Goal: Contribute content: Add original content to the website for others to see

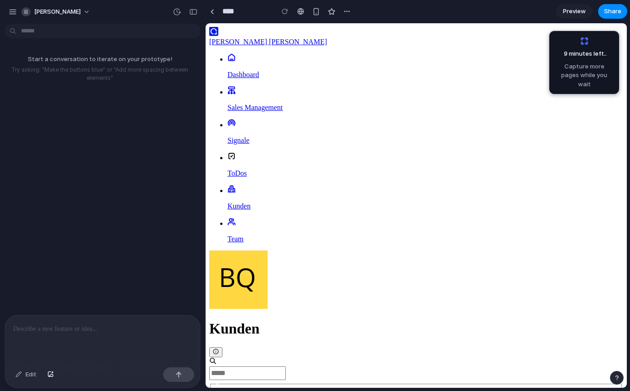
scroll to position [28, 0]
click at [262, 366] on input "text" at bounding box center [247, 373] width 77 height 14
click at [14, 9] on div "button" at bounding box center [13, 12] width 8 height 8
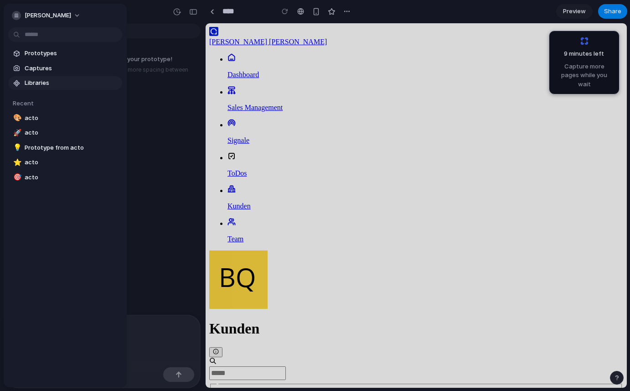
click at [28, 85] on span "Libraries" at bounding box center [72, 82] width 94 height 9
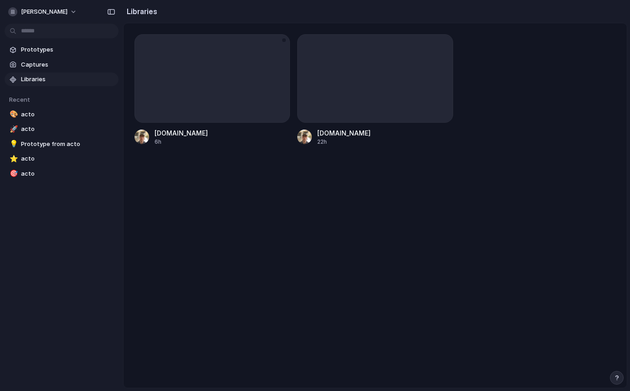
click at [177, 93] on div at bounding box center [213, 78] width 156 height 88
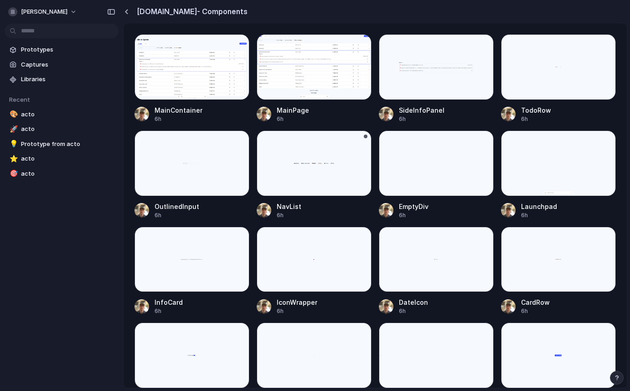
click at [301, 159] on div at bounding box center [314, 163] width 115 height 66
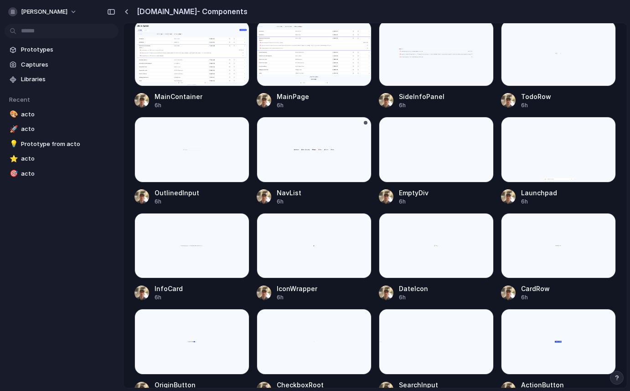
scroll to position [12, 0]
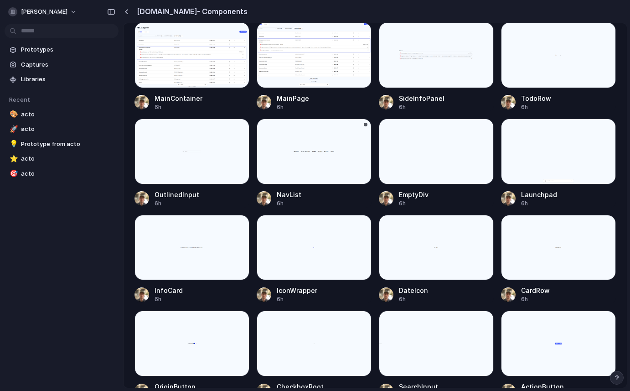
click at [312, 154] on div at bounding box center [314, 152] width 115 height 66
click at [28, 50] on span "Prototypes" at bounding box center [68, 49] width 94 height 9
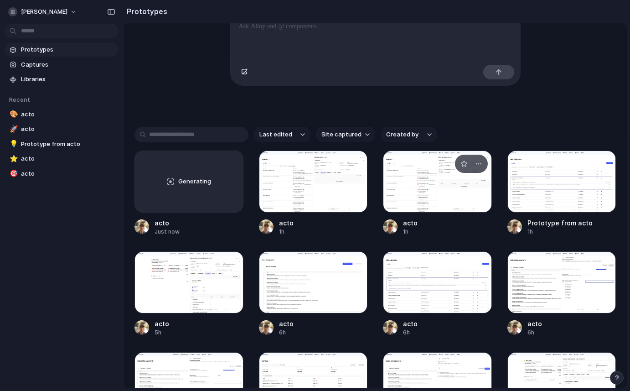
scroll to position [180, 0]
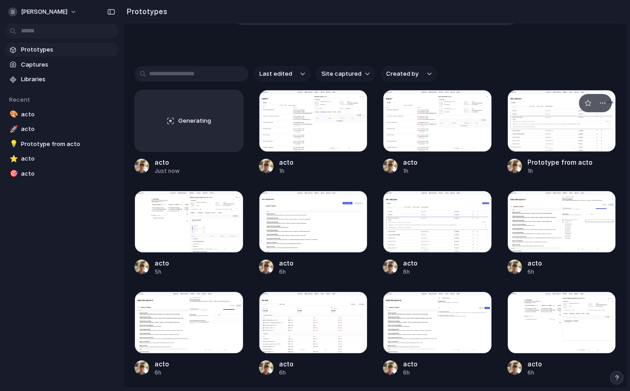
click at [532, 129] on div at bounding box center [562, 121] width 109 height 62
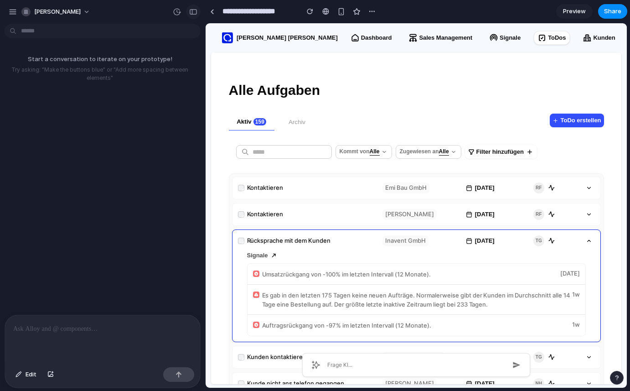
click at [194, 13] on div "button" at bounding box center [193, 12] width 8 height 6
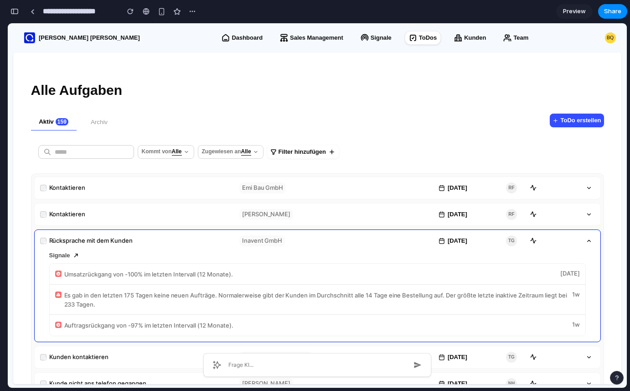
click at [16, 12] on div "button" at bounding box center [14, 11] width 8 height 6
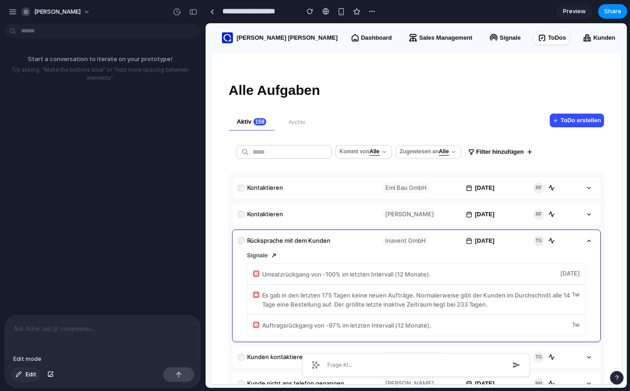
click at [32, 373] on span "Edit" at bounding box center [31, 374] width 11 height 9
click at [548, 116] on div at bounding box center [416, 206] width 421 height 364
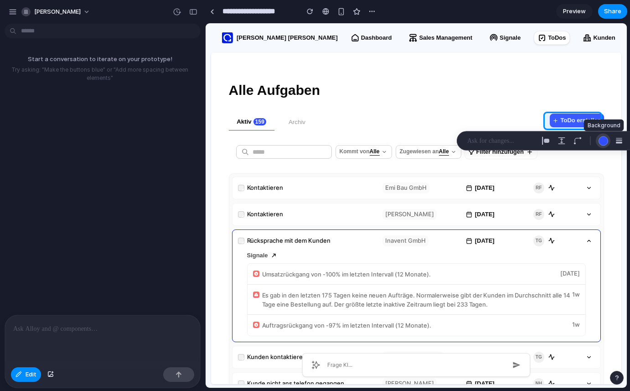
click at [604, 142] on div "button" at bounding box center [604, 141] width 10 height 10
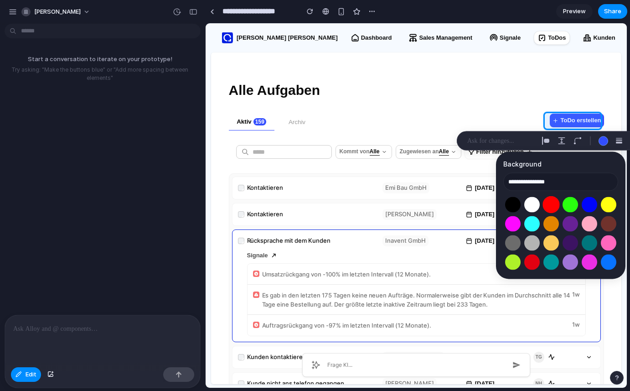
click at [550, 205] on button "Select color oklch(0.63 0.26 29)" at bounding box center [551, 204] width 17 height 17
type input "**********"
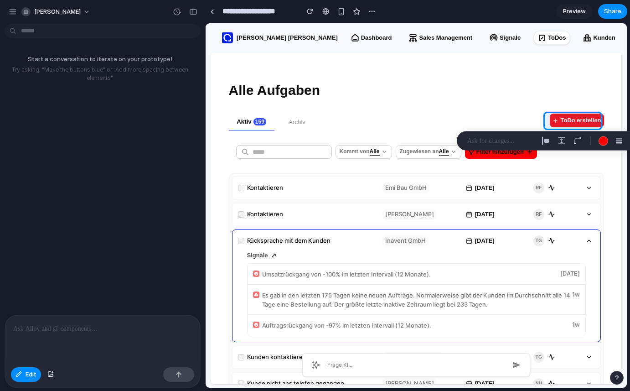
click at [497, 142] on p at bounding box center [502, 140] width 68 height 11
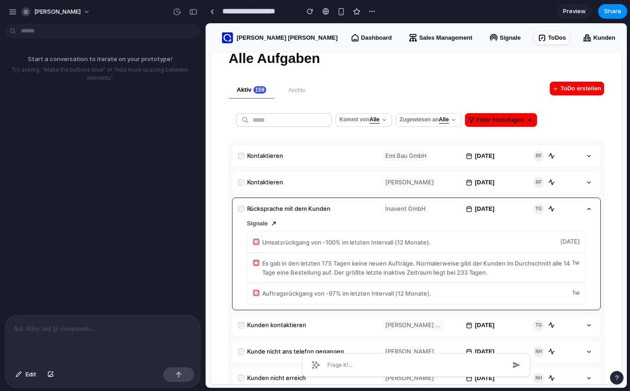
scroll to position [31, 0]
click at [26, 376] on span "Edit" at bounding box center [31, 374] width 11 height 9
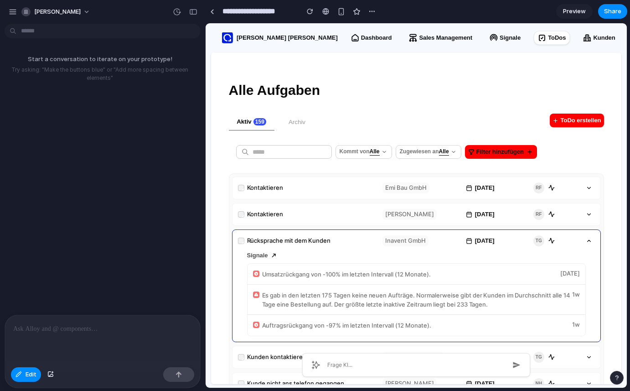
scroll to position [0, 0]
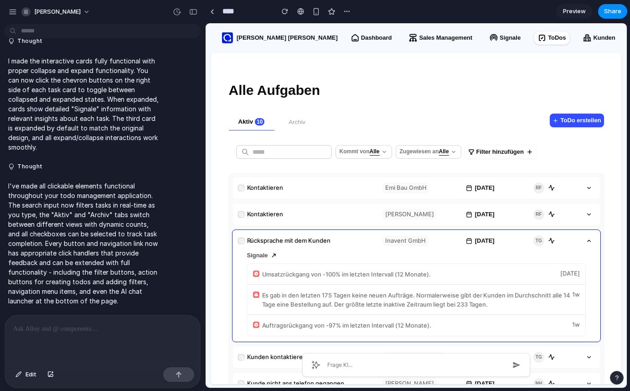
scroll to position [172, 0]
